Goal: Task Accomplishment & Management: Manage account settings

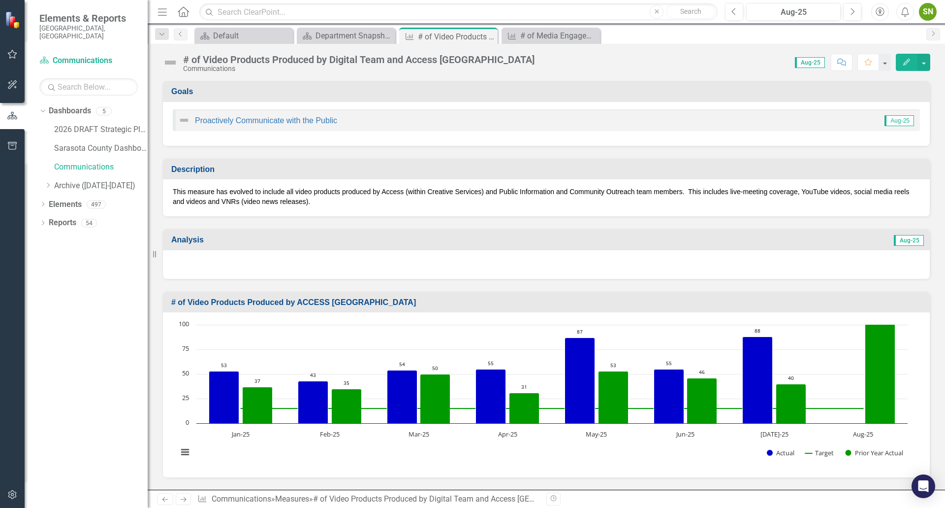
scroll to position [1528, 0]
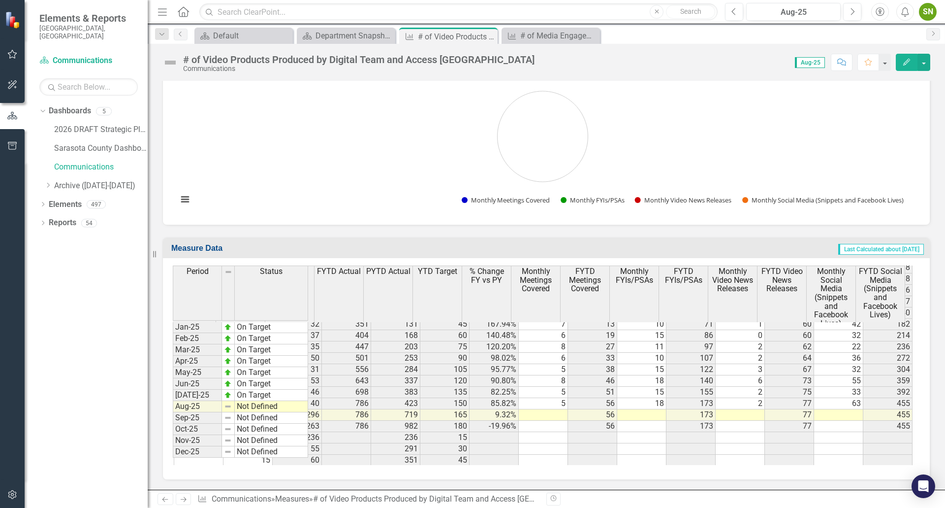
click at [847, 409] on td at bounding box center [838, 414] width 49 height 11
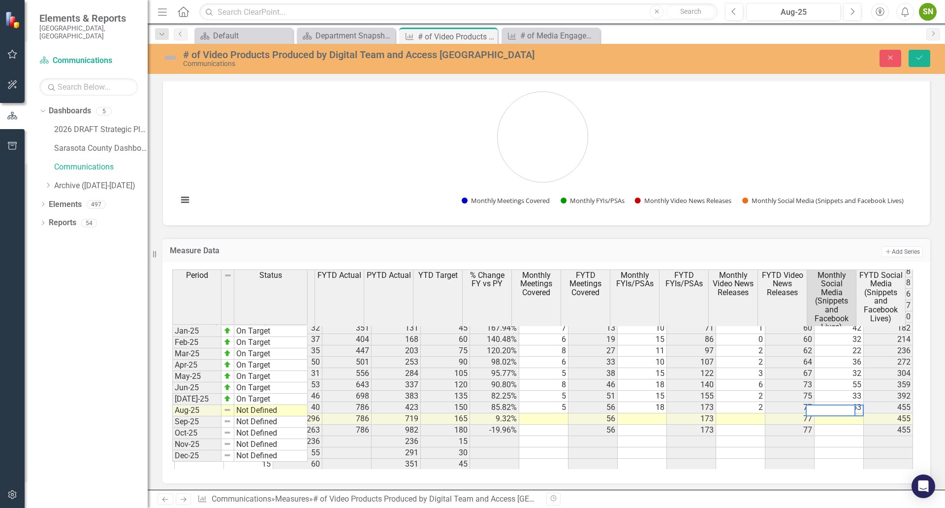
scroll to position [1528, 140]
click at [851, 408] on textarea at bounding box center [831, 410] width 50 height 12
click at [843, 410] on textarea at bounding box center [831, 410] width 50 height 12
type textarea "49"
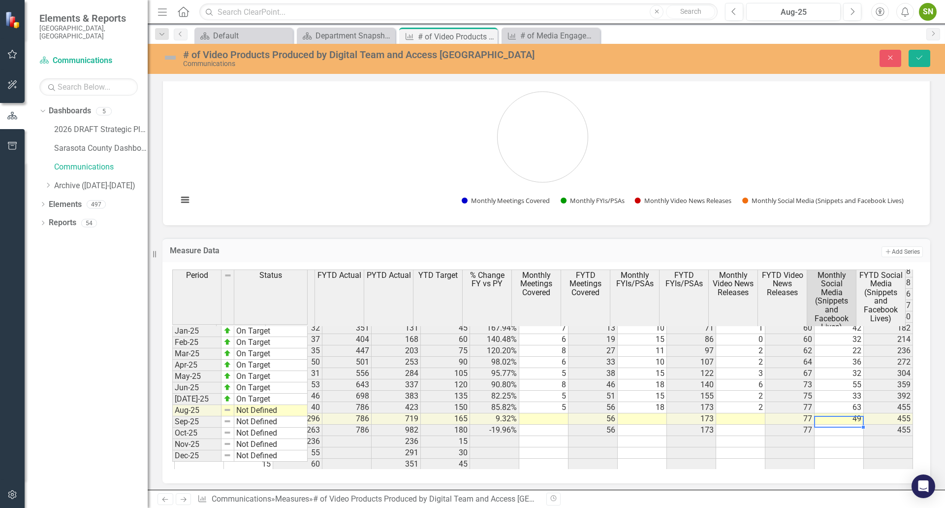
click at [748, 413] on td at bounding box center [740, 418] width 49 height 11
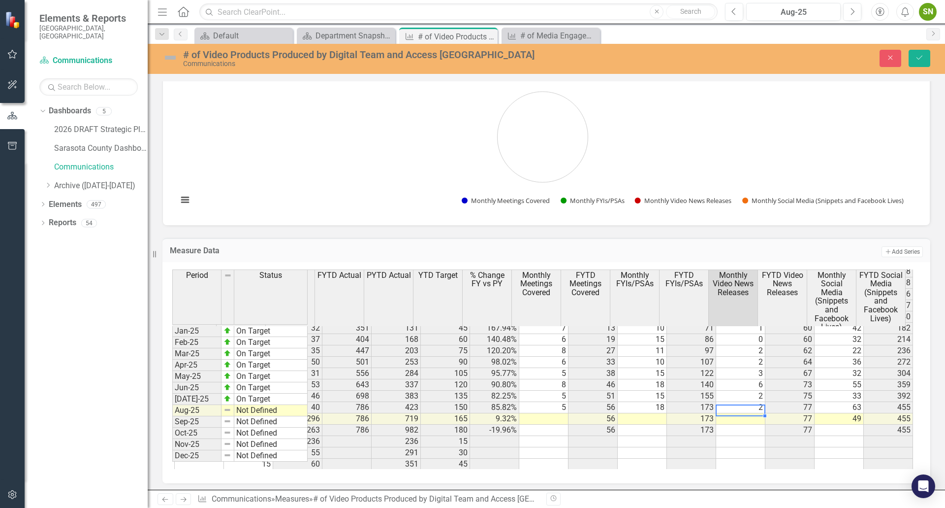
click at [748, 413] on td at bounding box center [740, 418] width 49 height 11
type textarea "4"
drag, startPoint x: 923, startPoint y: 60, endPoint x: 873, endPoint y: 190, distance: 139.0
click at [923, 60] on icon "Save" at bounding box center [919, 57] width 9 height 7
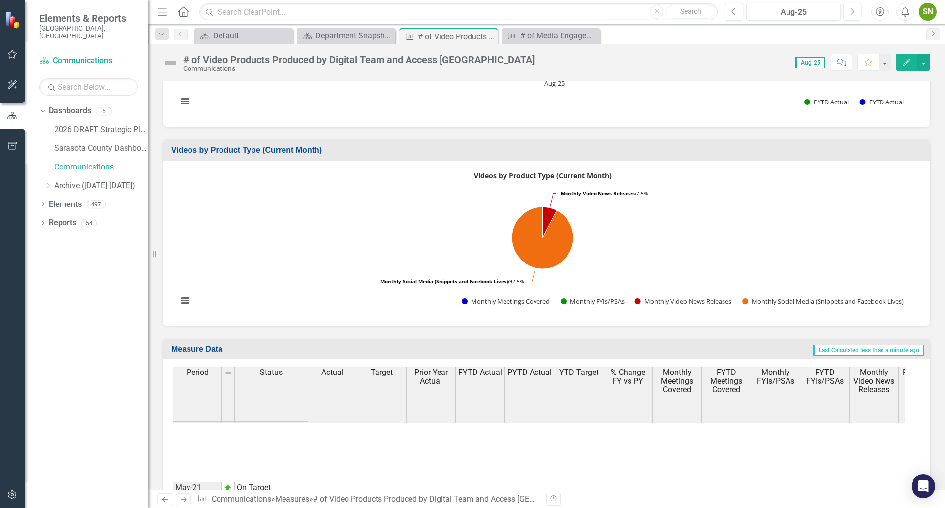
scroll to position [1182, 0]
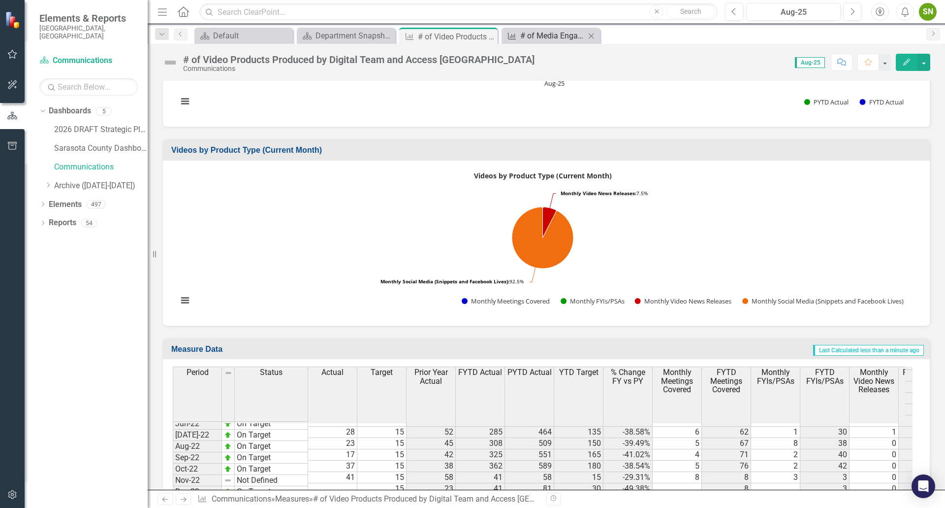
click at [544, 39] on div "# of Media Engagements (RTQs, Pitches, Corrections)" at bounding box center [552, 36] width 65 height 12
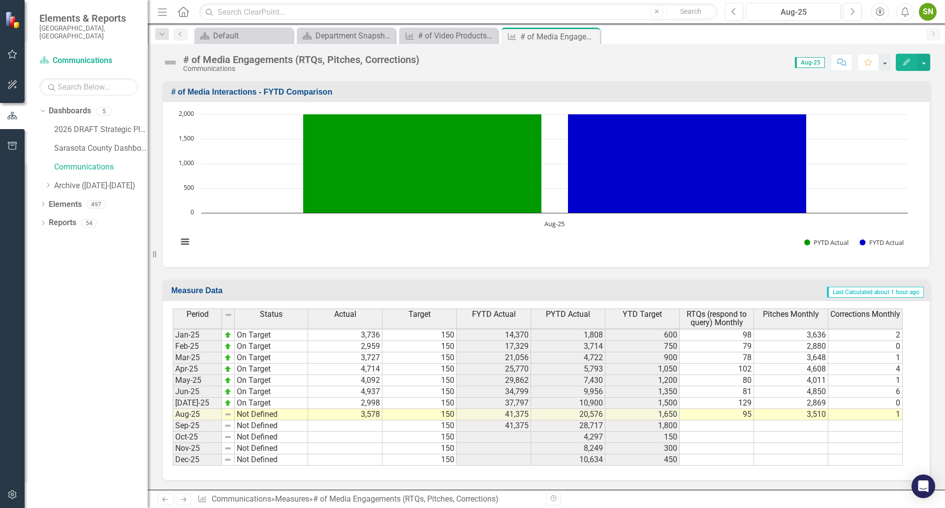
scroll to position [662, 0]
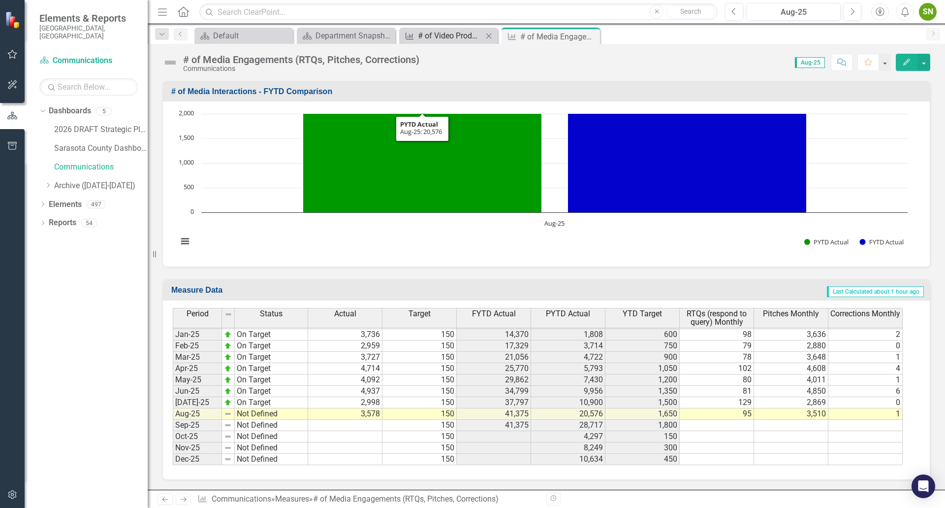
click at [451, 35] on div "# of Video Products Produced by Digital Team and Access [GEOGRAPHIC_DATA]" at bounding box center [450, 36] width 65 height 12
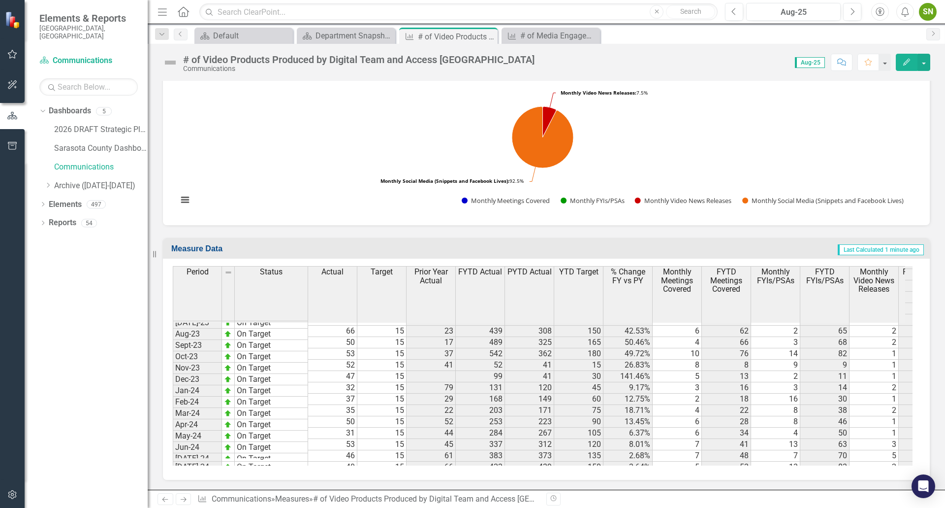
scroll to position [1504, 0]
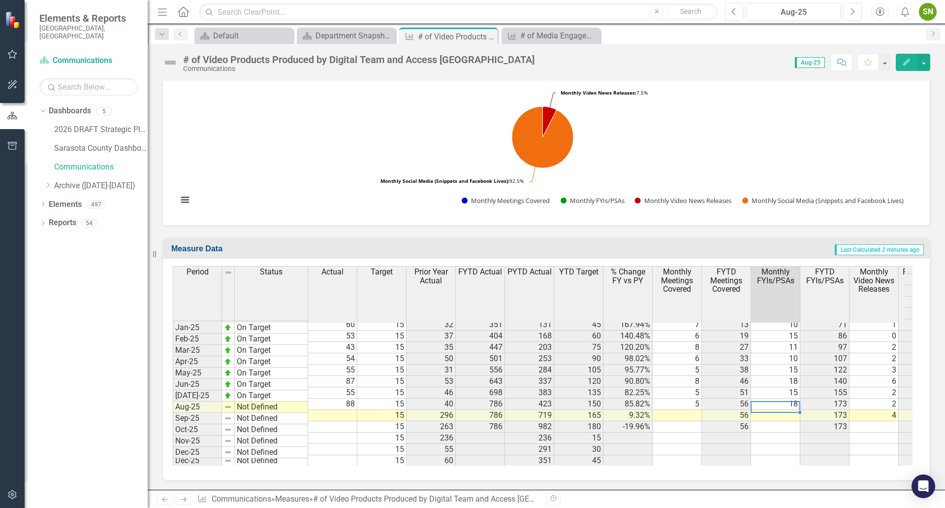
click at [790, 410] on td at bounding box center [775, 415] width 49 height 11
click at [794, 410] on td at bounding box center [775, 415] width 49 height 11
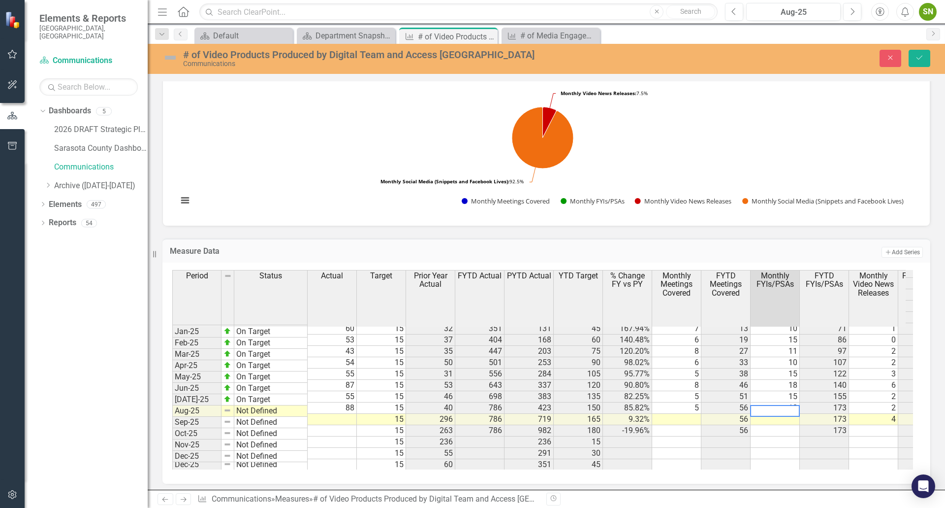
click at [786, 410] on textarea at bounding box center [775, 411] width 50 height 12
type textarea "17"
click at [920, 51] on button "Save" at bounding box center [920, 58] width 22 height 17
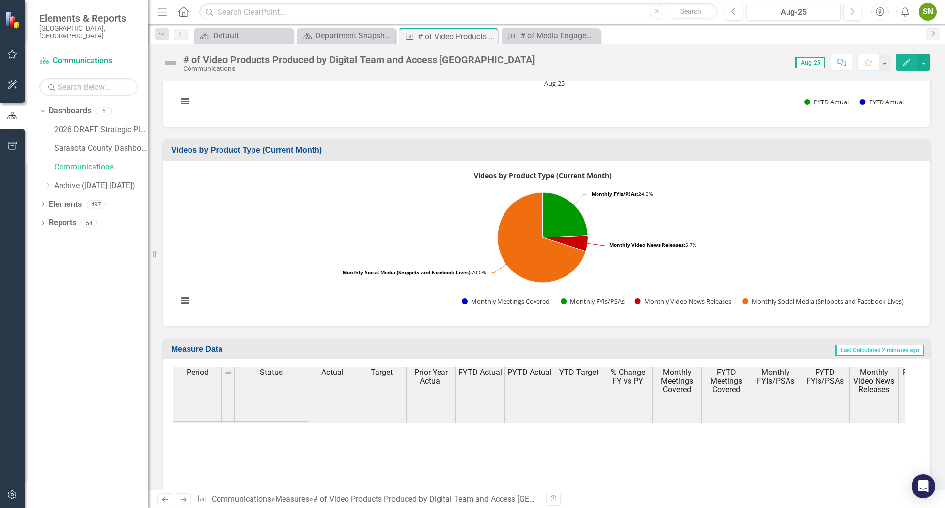
scroll to position [246, 0]
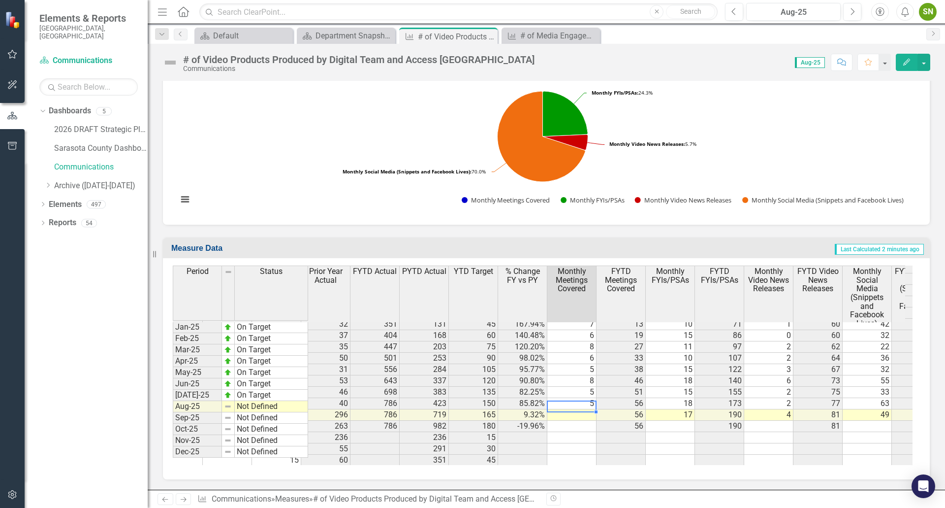
click at [586, 409] on td at bounding box center [572, 414] width 49 height 11
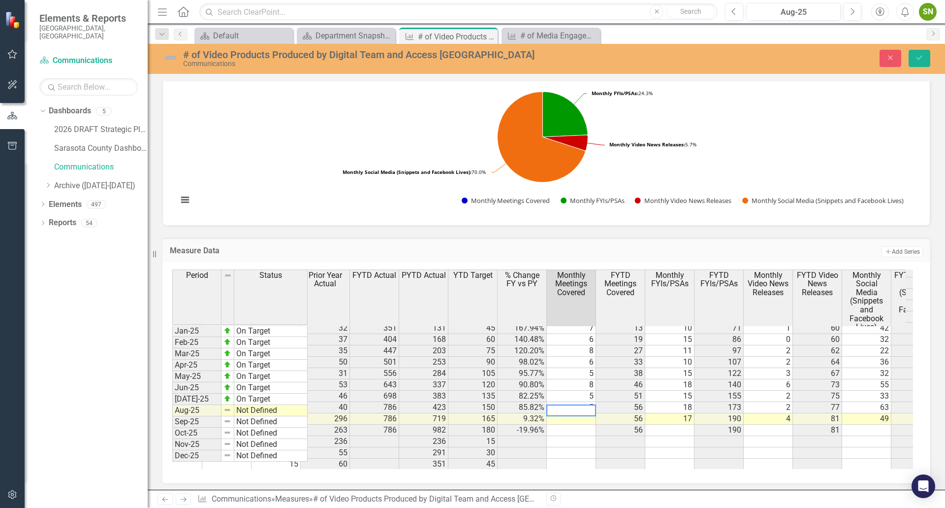
type textarea "5"
click at [925, 57] on button "Save" at bounding box center [920, 58] width 22 height 17
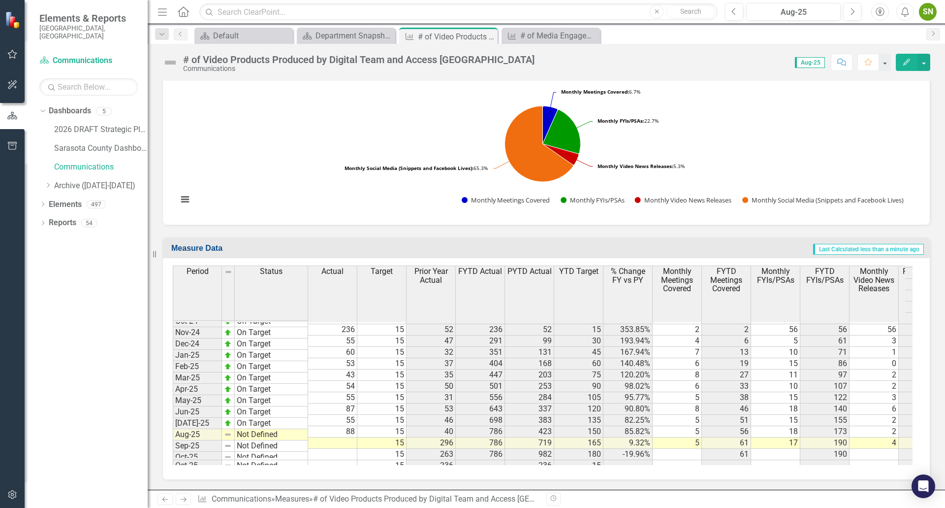
scroll to position [1528, 0]
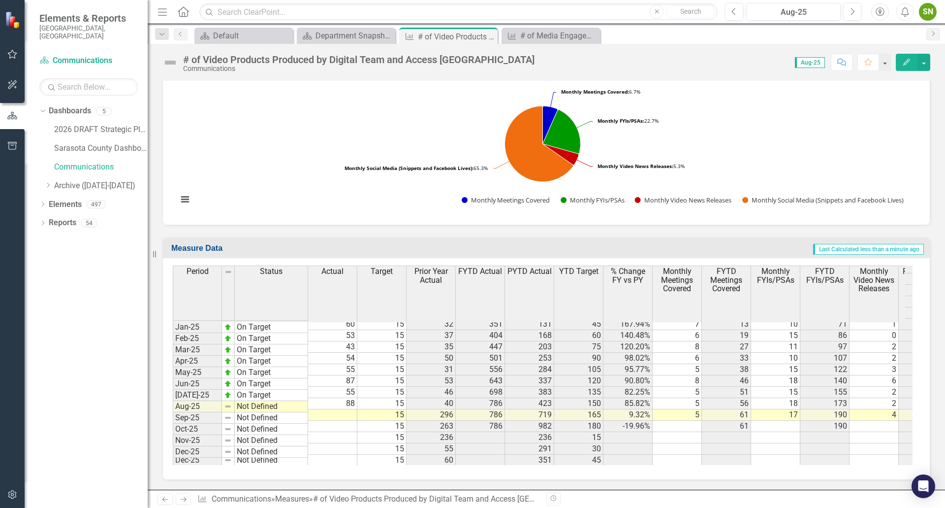
click at [698, 406] on tbody "Nov-23 On Target 47 15 99 41 30 141.46% 5 13 2 11 1 2 37 71 Dec-23 On Target 32…" at bounding box center [610, 318] width 874 height 295
click at [698, 409] on td "5" at bounding box center [677, 414] width 49 height 11
click at [697, 409] on td "5" at bounding box center [677, 414] width 49 height 11
type textarea "5"
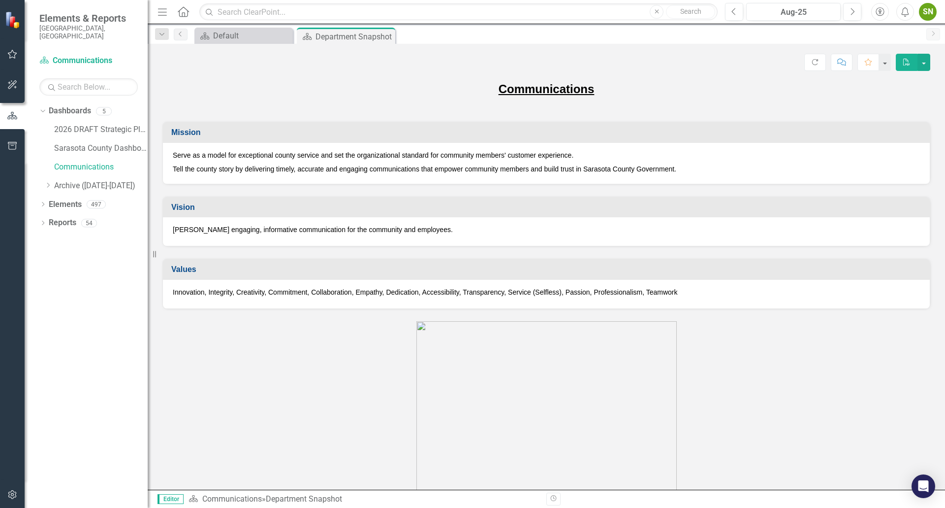
scroll to position [2068, 0]
